Goal: Find contact information: Find contact information

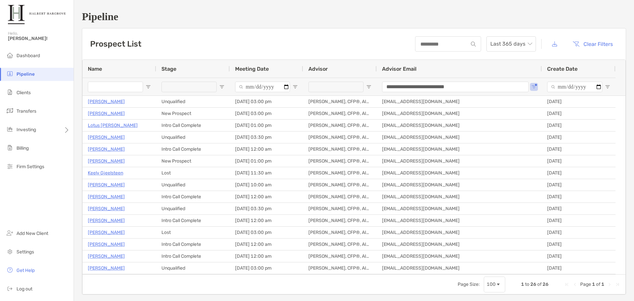
click at [291, 29] on div "Prospect List Last 365 days Clear Filters" at bounding box center [354, 43] width 544 height 31
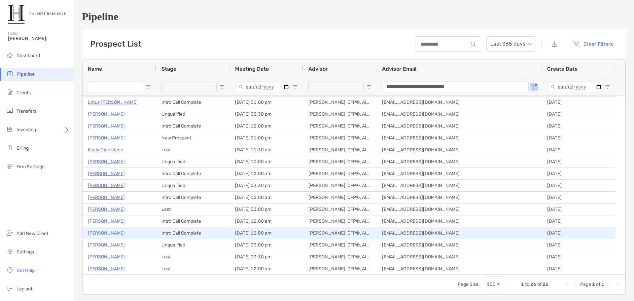
scroll to position [33, 0]
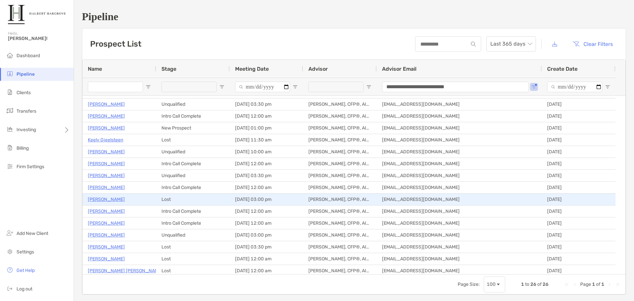
click at [106, 200] on p "[PERSON_NAME]" at bounding box center [106, 199] width 37 height 8
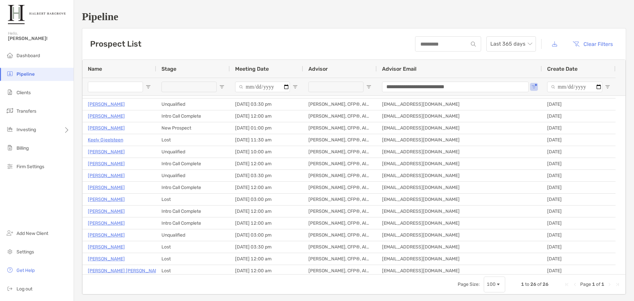
click at [329, 23] on div "**********" at bounding box center [354, 152] width 560 height 305
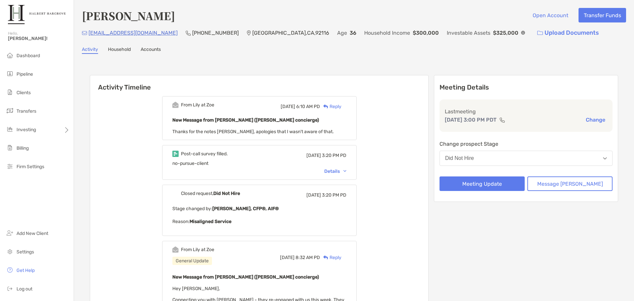
click at [371, 82] on h6 "Activity Timeline" at bounding box center [259, 83] width 338 height 16
click at [341, 172] on div "Details" at bounding box center [335, 171] width 22 height 6
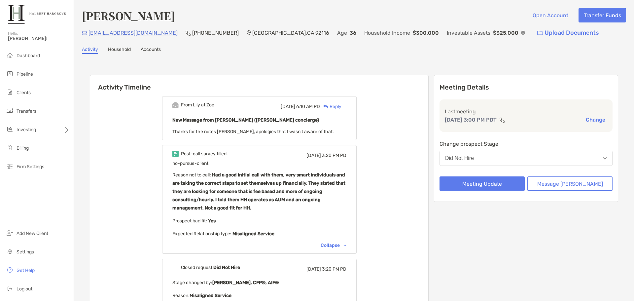
click at [347, 243] on div "Collapse" at bounding box center [334, 245] width 26 height 6
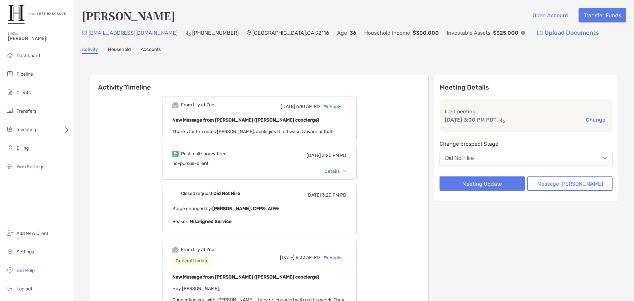
click at [323, 68] on div "Activity Timeline From Lily at Zoe Mon, Sep 8 6:10 AM PD Reply New Message from…" at bounding box center [354, 295] width 544 height 470
click at [182, 41] on div "Kyle Kendall Open Account Transfer Funds kyleokendall@gmail.com (614) 352-4995 …" at bounding box center [354, 269] width 560 height 538
drag, startPoint x: 148, startPoint y: 36, endPoint x: 87, endPoint y: 37, distance: 61.4
click at [87, 37] on div "kyleokendall@gmail.com (614) 352-4995 San Diego , CA , 92116 Age 36 Household I…" at bounding box center [354, 33] width 544 height 14
copy p "kyleokendall@gmail.com"
